Goal: Task Accomplishment & Management: Manage account settings

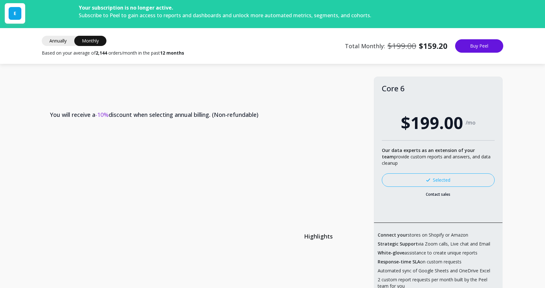
click at [57, 43] on span "Annually" at bounding box center [58, 41] width 33 height 10
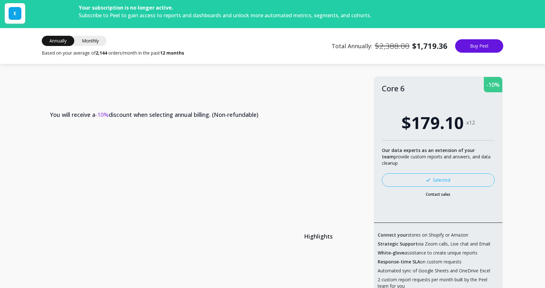
click at [90, 40] on span "Monthly" at bounding box center [90, 41] width 32 height 10
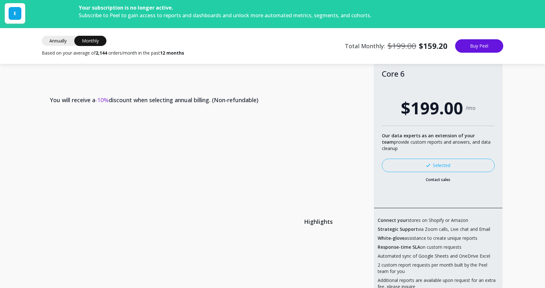
scroll to position [21, 0]
